Goal: Transaction & Acquisition: Subscribe to service/newsletter

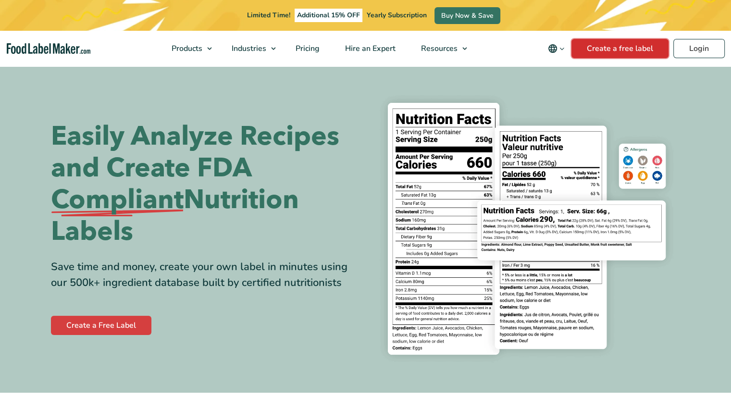
click at [632, 51] on link "Create a free label" at bounding box center [619, 48] width 97 height 19
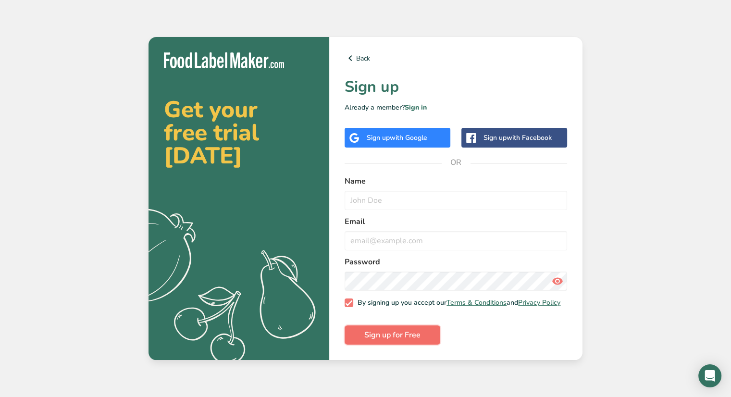
click at [409, 337] on span "Sign up for Free" at bounding box center [392, 335] width 56 height 12
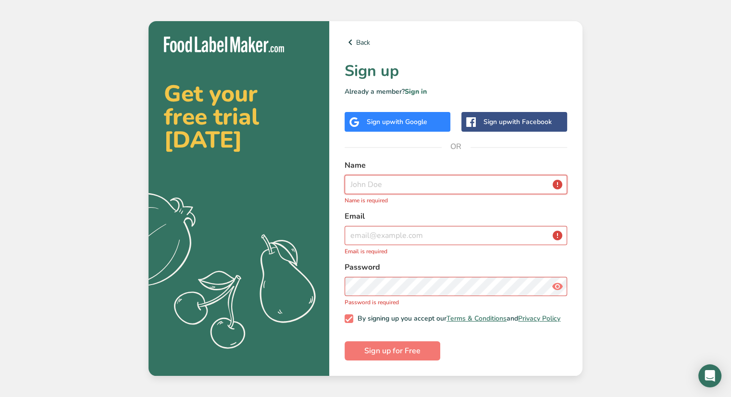
click at [419, 181] on input "text" at bounding box center [456, 184] width 222 height 19
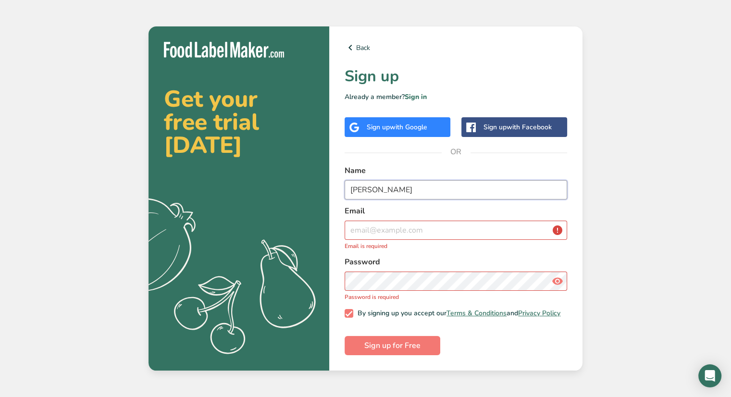
type input "[PERSON_NAME]"
click at [405, 229] on input "email" at bounding box center [456, 230] width 222 height 19
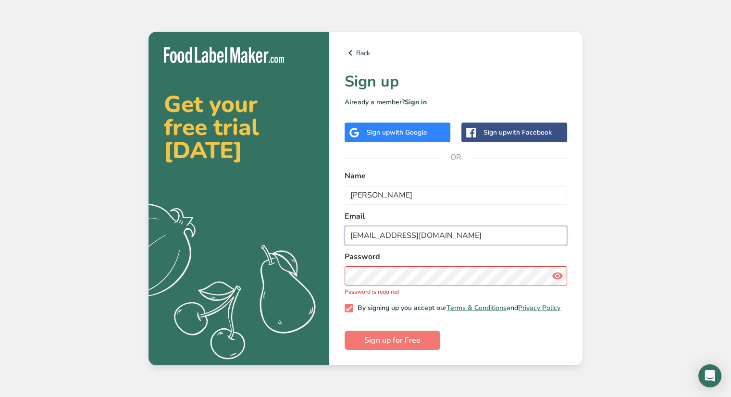
type input "fisaac9549@gmail.com"
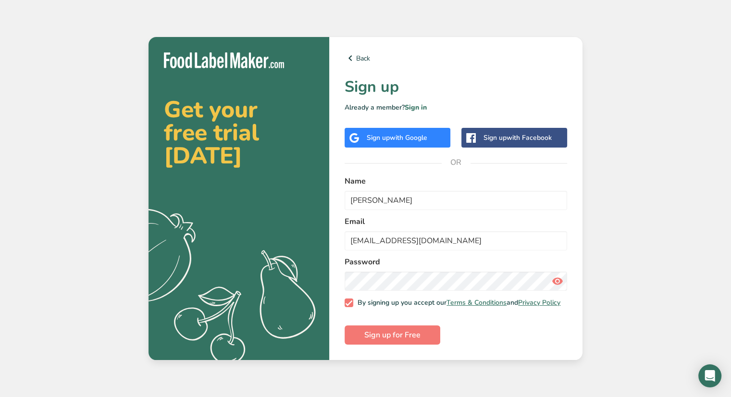
click at [553, 275] on icon at bounding box center [558, 280] width 12 height 17
click at [415, 339] on span "Sign up for Free" at bounding box center [392, 335] width 56 height 12
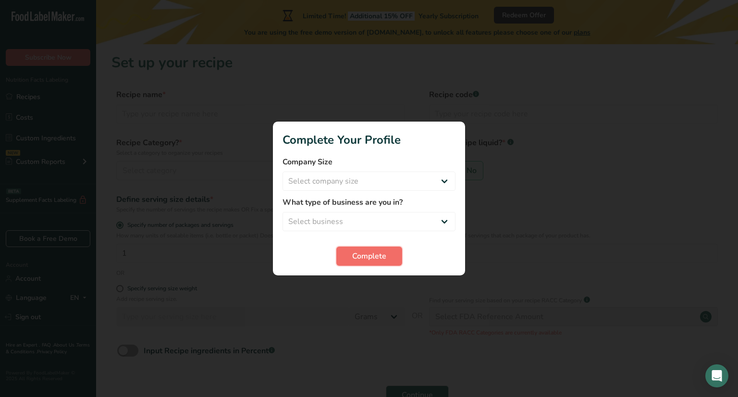
click at [358, 250] on span "Complete" at bounding box center [369, 256] width 34 height 12
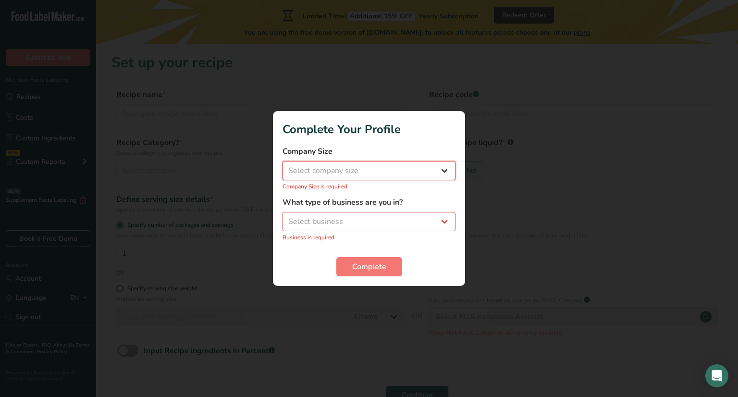
click at [369, 172] on select "Select company size Fewer than 10 Employees 10 to 50 Employees 51 to 500 Employ…" at bounding box center [369, 170] width 173 height 19
select select "1"
click at [283, 166] on select "Select company size Fewer than 10 Employees 10 to 50 Employees 51 to 500 Employ…" at bounding box center [369, 170] width 173 height 19
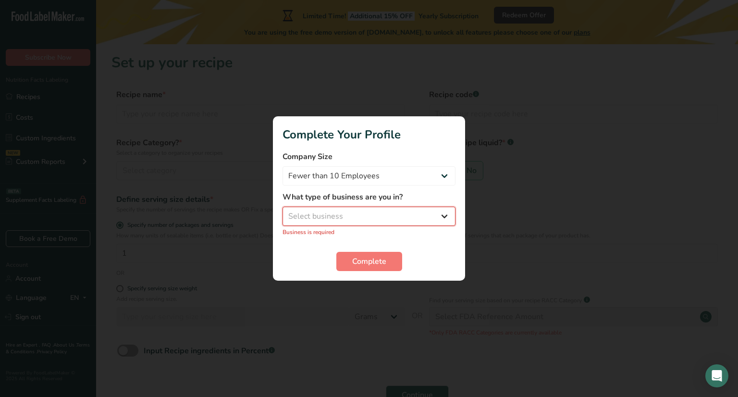
click at [358, 212] on select "Select business Packaged Food Manufacturer Restaurant & Cafe Bakery Meal Plans …" at bounding box center [369, 216] width 173 height 19
select select "1"
click at [283, 211] on select "Select business Packaged Food Manufacturer Restaurant & Cafe Bakery Meal Plans …" at bounding box center [369, 216] width 173 height 19
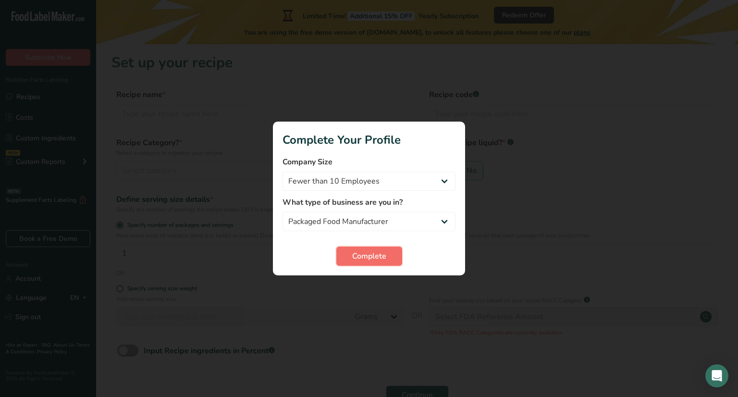
click at [365, 256] on span "Complete" at bounding box center [369, 256] width 34 height 12
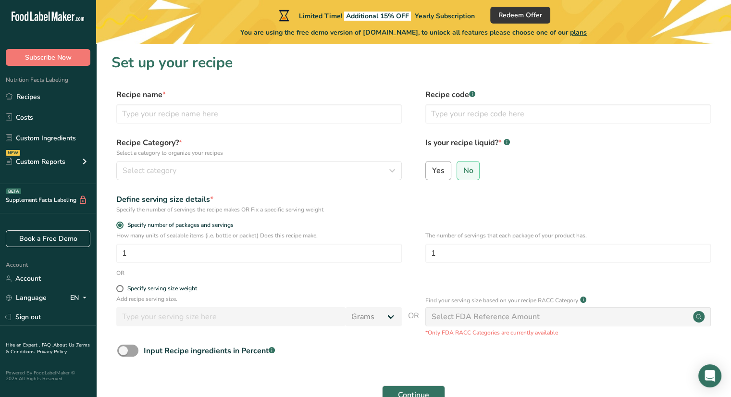
click at [442, 178] on label "Yes" at bounding box center [438, 170] width 26 height 19
click at [432, 173] on input "Yes" at bounding box center [429, 170] width 6 height 6
radio input "true"
radio input "false"
select select "22"
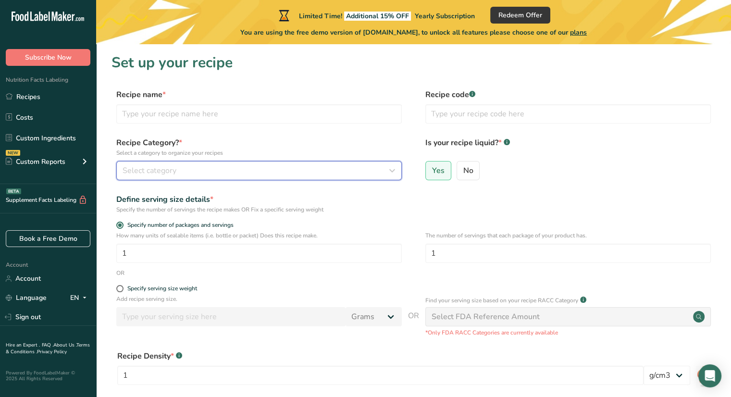
click at [259, 178] on button "Select category" at bounding box center [258, 170] width 285 height 19
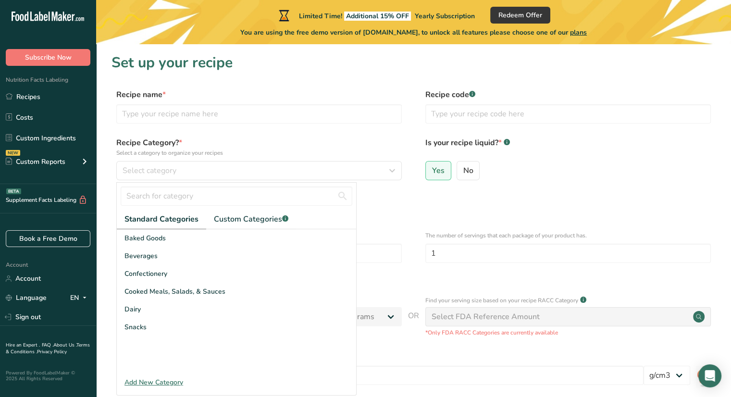
click at [378, 210] on div "Specify the number of servings the recipe makes OR Fix a specific serving weight" at bounding box center [258, 209] width 285 height 9
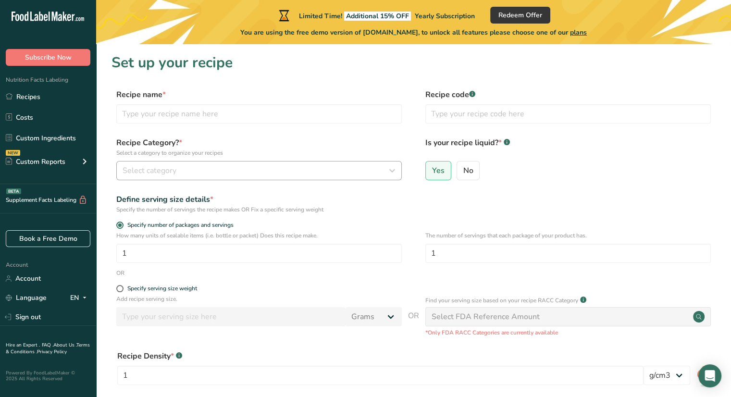
scroll to position [120, 0]
